Goal: Task Accomplishment & Management: Use online tool/utility

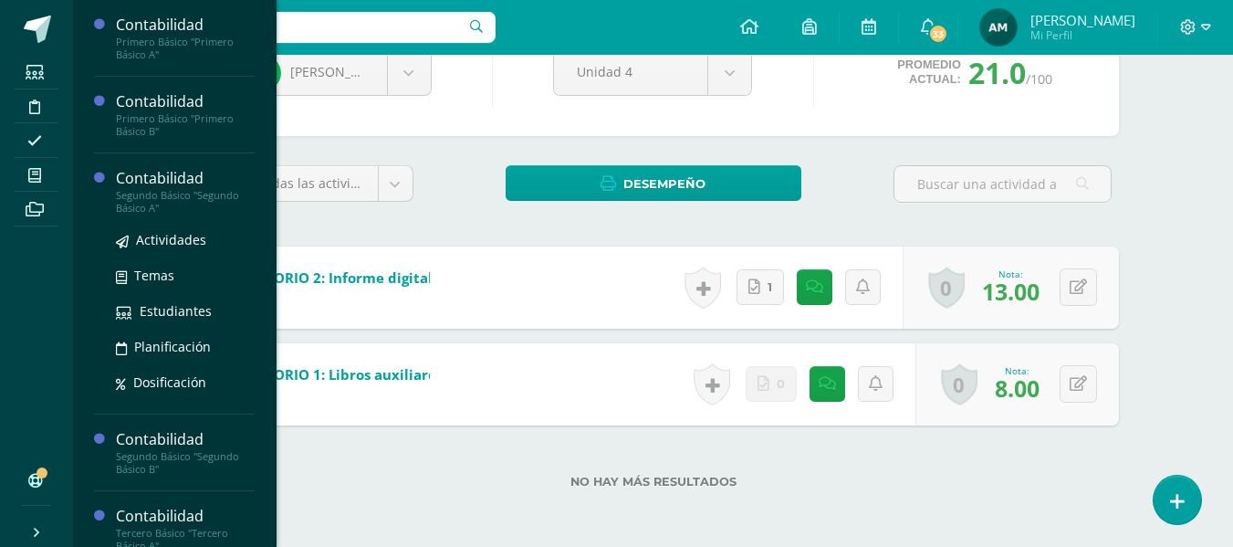
click at [173, 195] on div "Segundo Básico "Segundo Básico A"" at bounding box center [185, 202] width 139 height 26
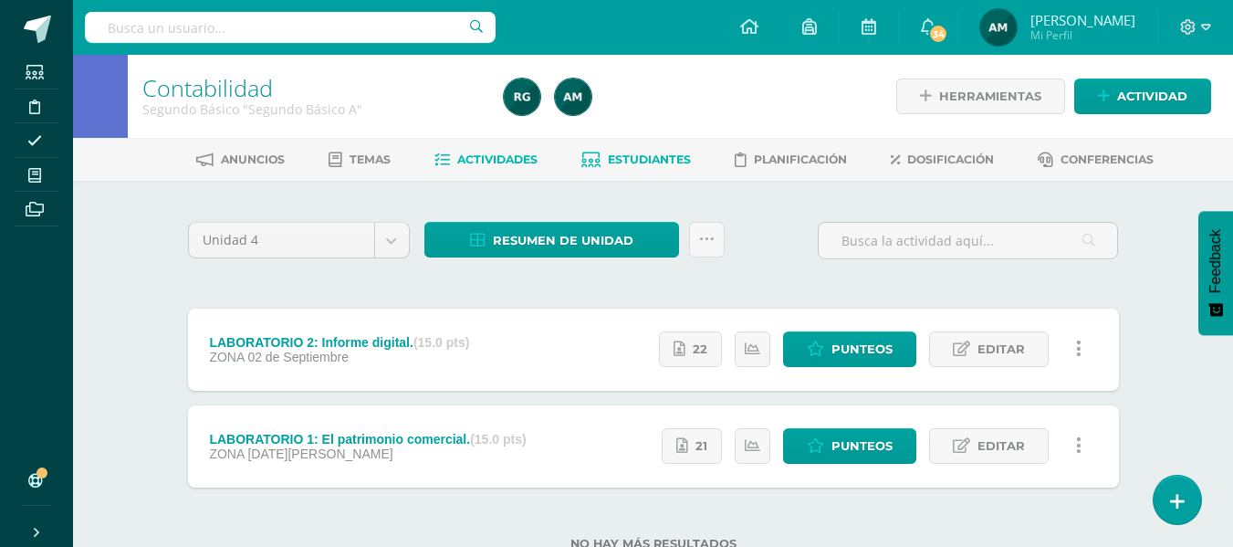
click at [636, 157] on span "Estudiantes" at bounding box center [649, 159] width 83 height 14
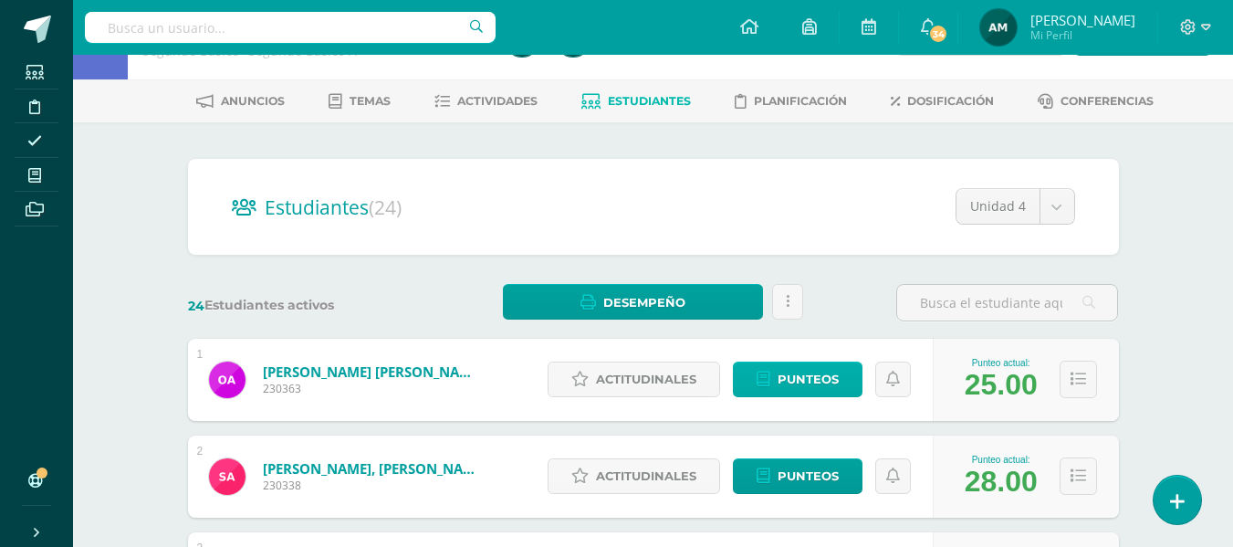
scroll to position [91, 0]
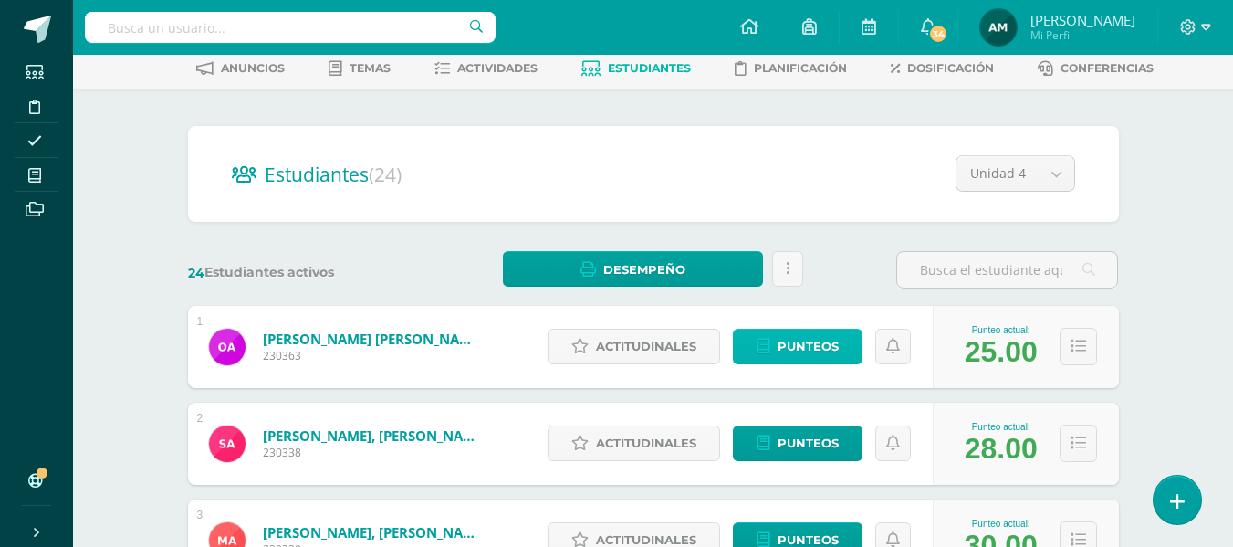
click at [813, 346] on span "Punteos" at bounding box center [808, 346] width 61 height 34
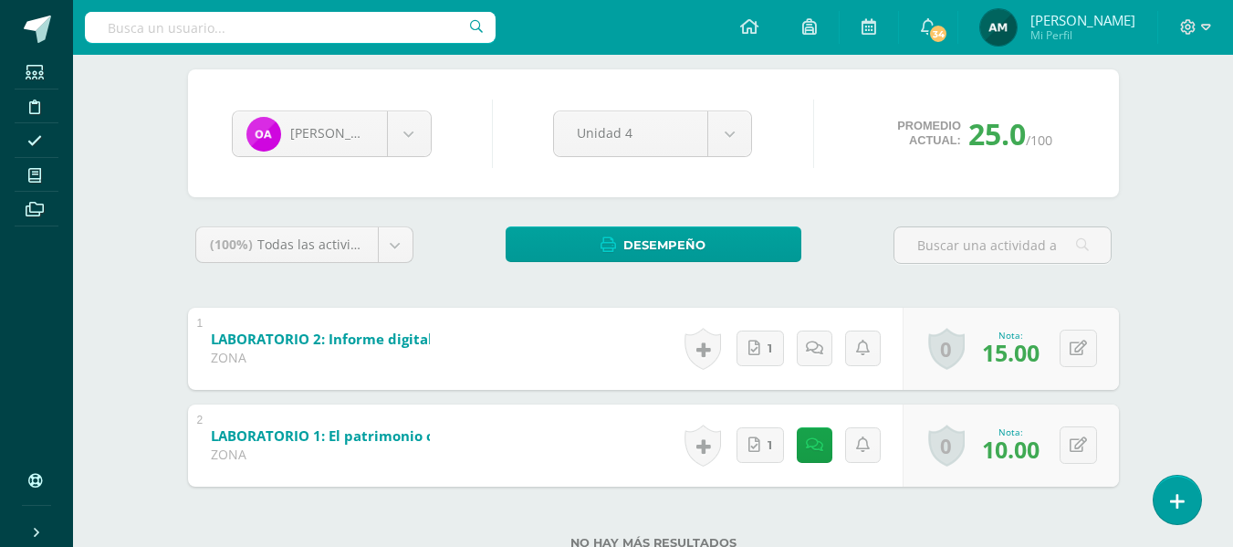
scroll to position [183, 0]
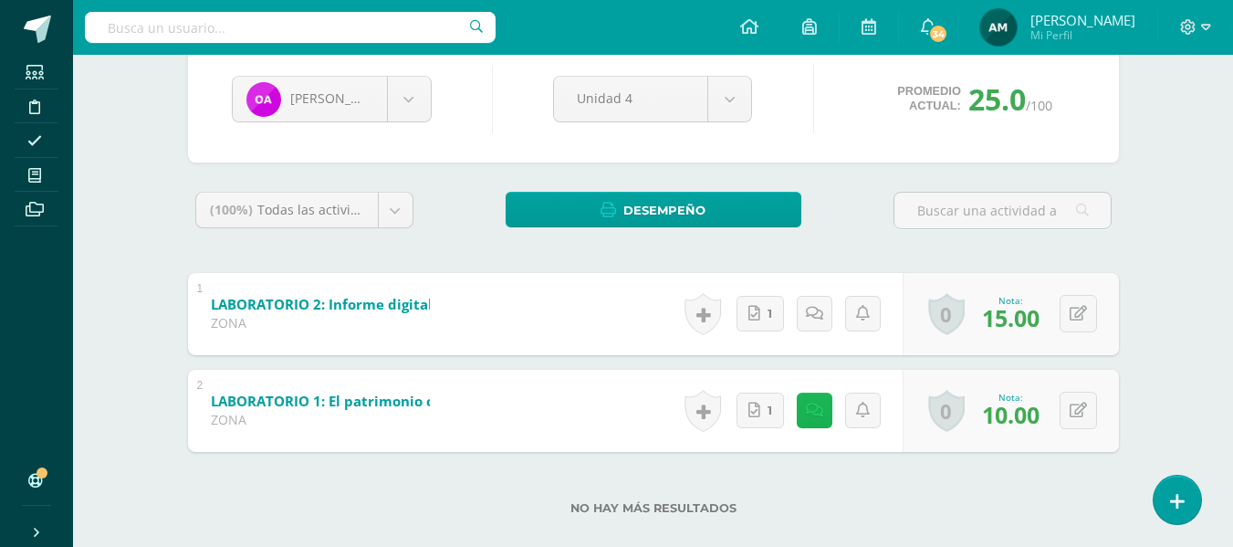
click at [816, 415] on icon at bounding box center [814, 411] width 17 height 16
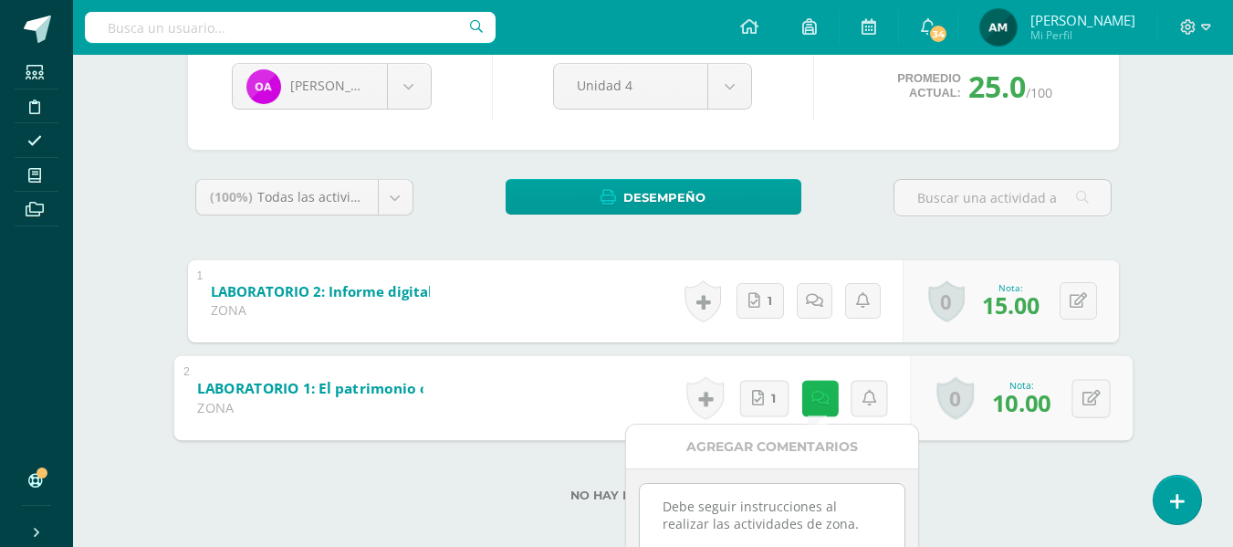
scroll to position [365, 0]
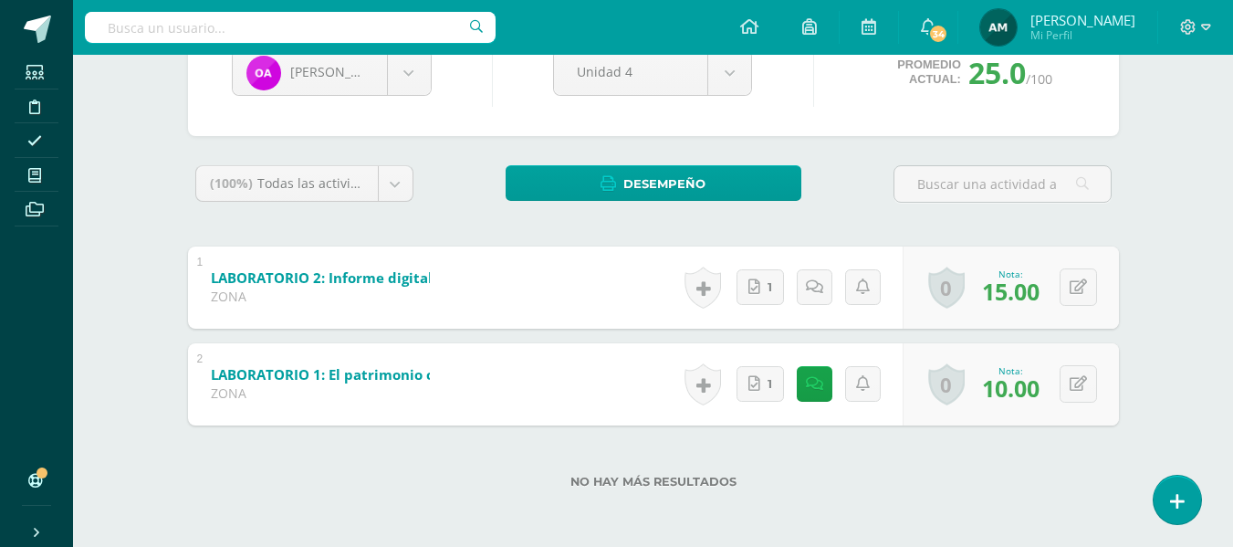
click at [980, 384] on div "Oscar Aguilar Oscar Aguilar Santiago Alvizures Matías Andrade Daniela Baten Mad…" at bounding box center [654, 259] width 1004 height 575
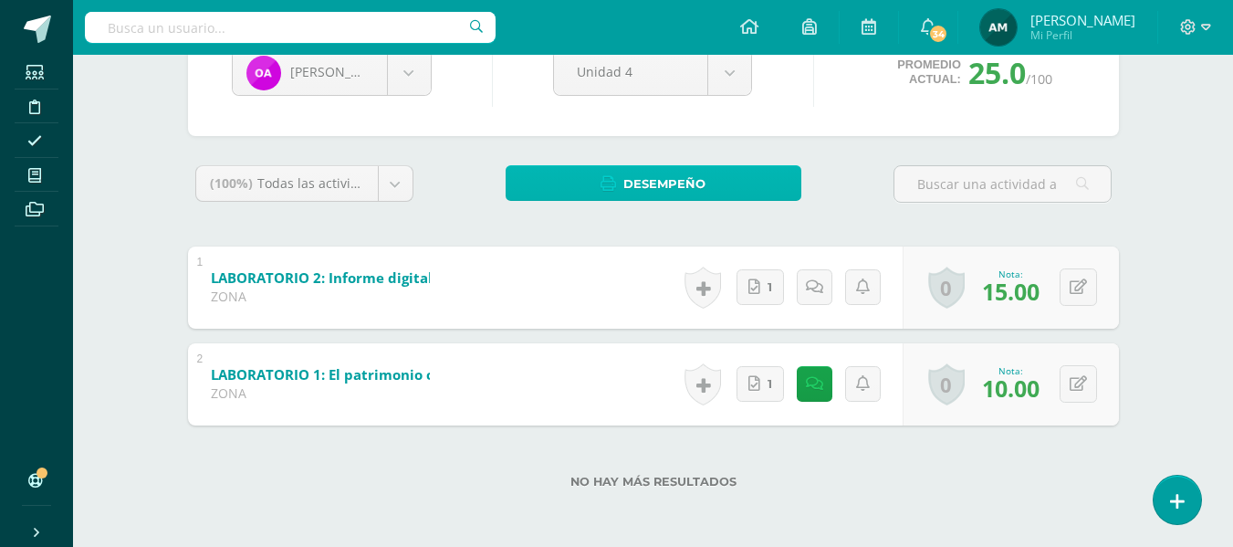
click at [727, 186] on link "Desempeño" at bounding box center [654, 183] width 296 height 36
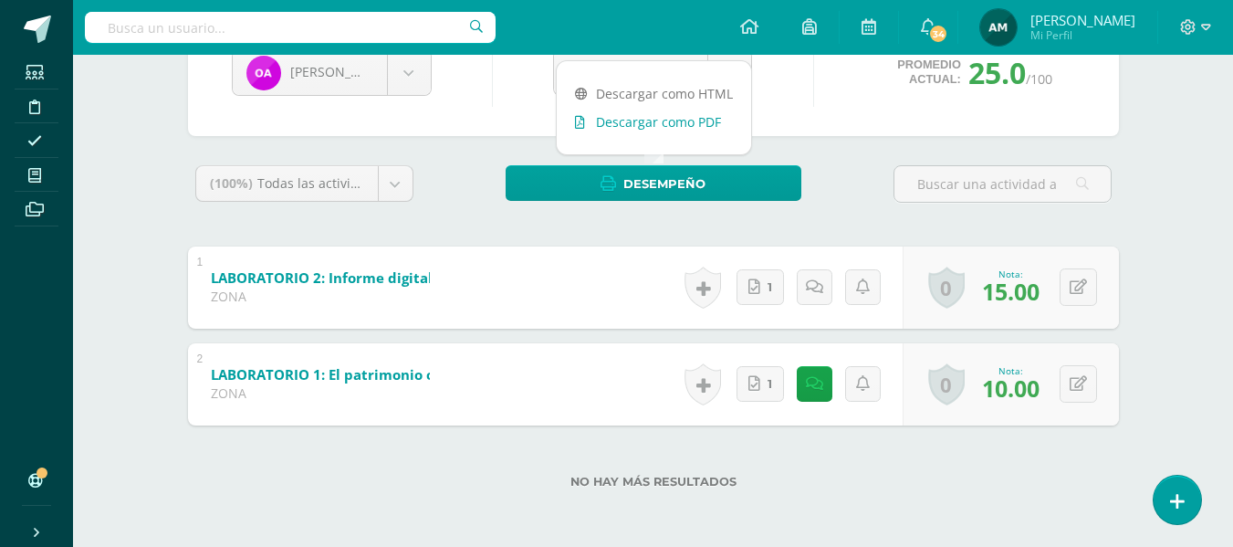
click at [686, 120] on link "Descargar como PDF" at bounding box center [654, 122] width 194 height 28
click at [513, 233] on div "(100%) Todas las actividades de esta unidad Todas las actividades de esta unida…" at bounding box center [653, 337] width 931 height 345
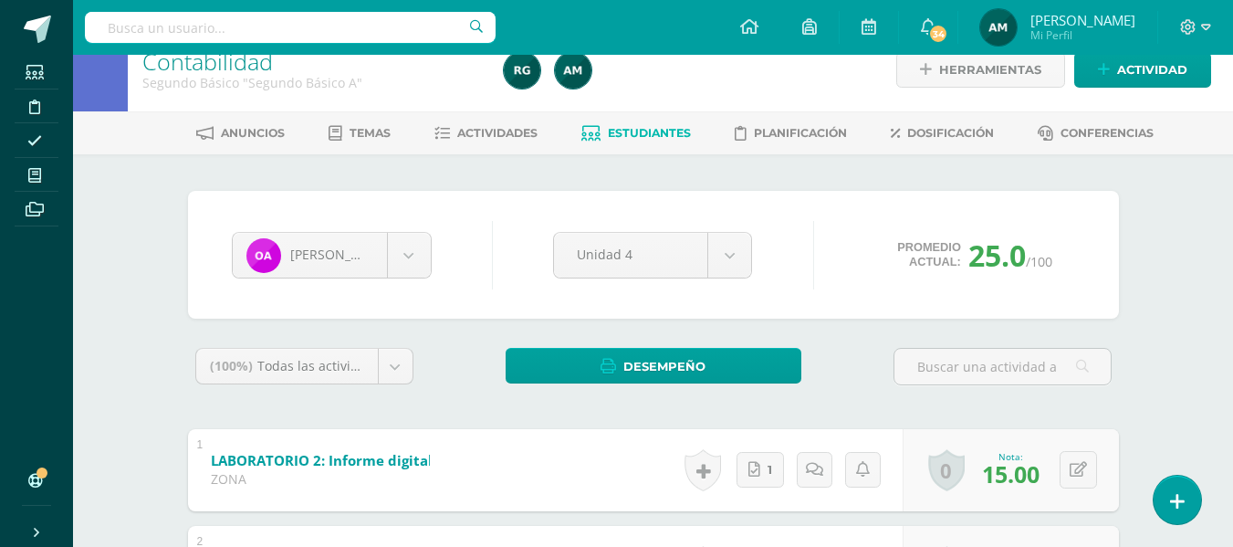
scroll to position [0, 0]
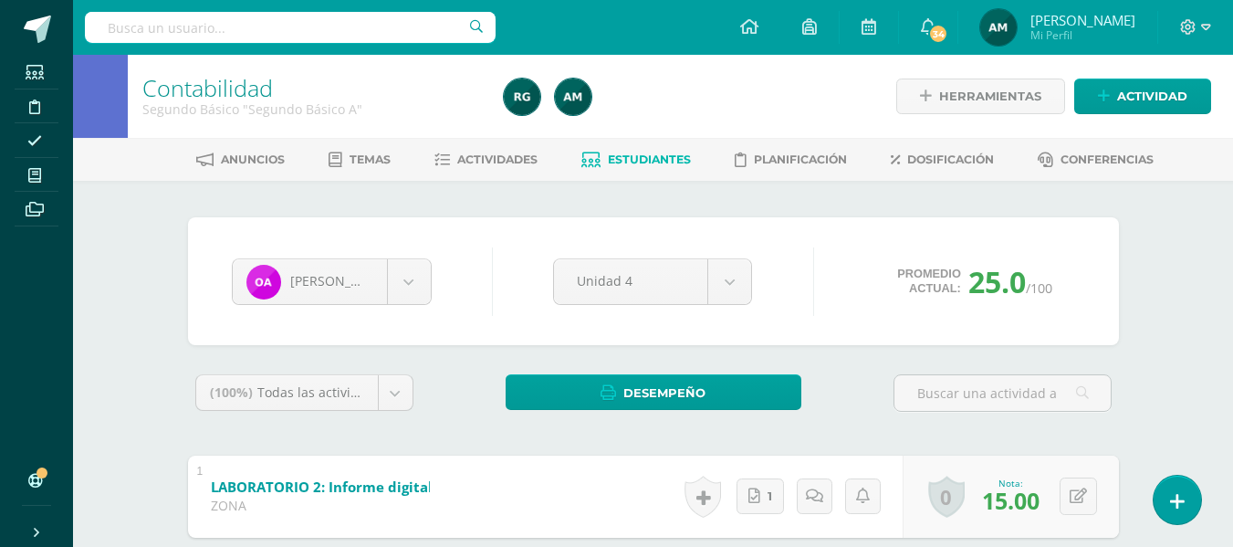
click at [641, 160] on span "Estudiantes" at bounding box center [649, 159] width 83 height 14
